Goal: Check status: Check status

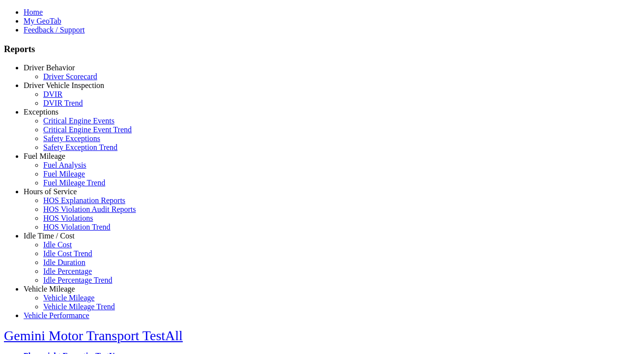
type input "*********"
type input "**********"
